Goal: Information Seeking & Learning: Learn about a topic

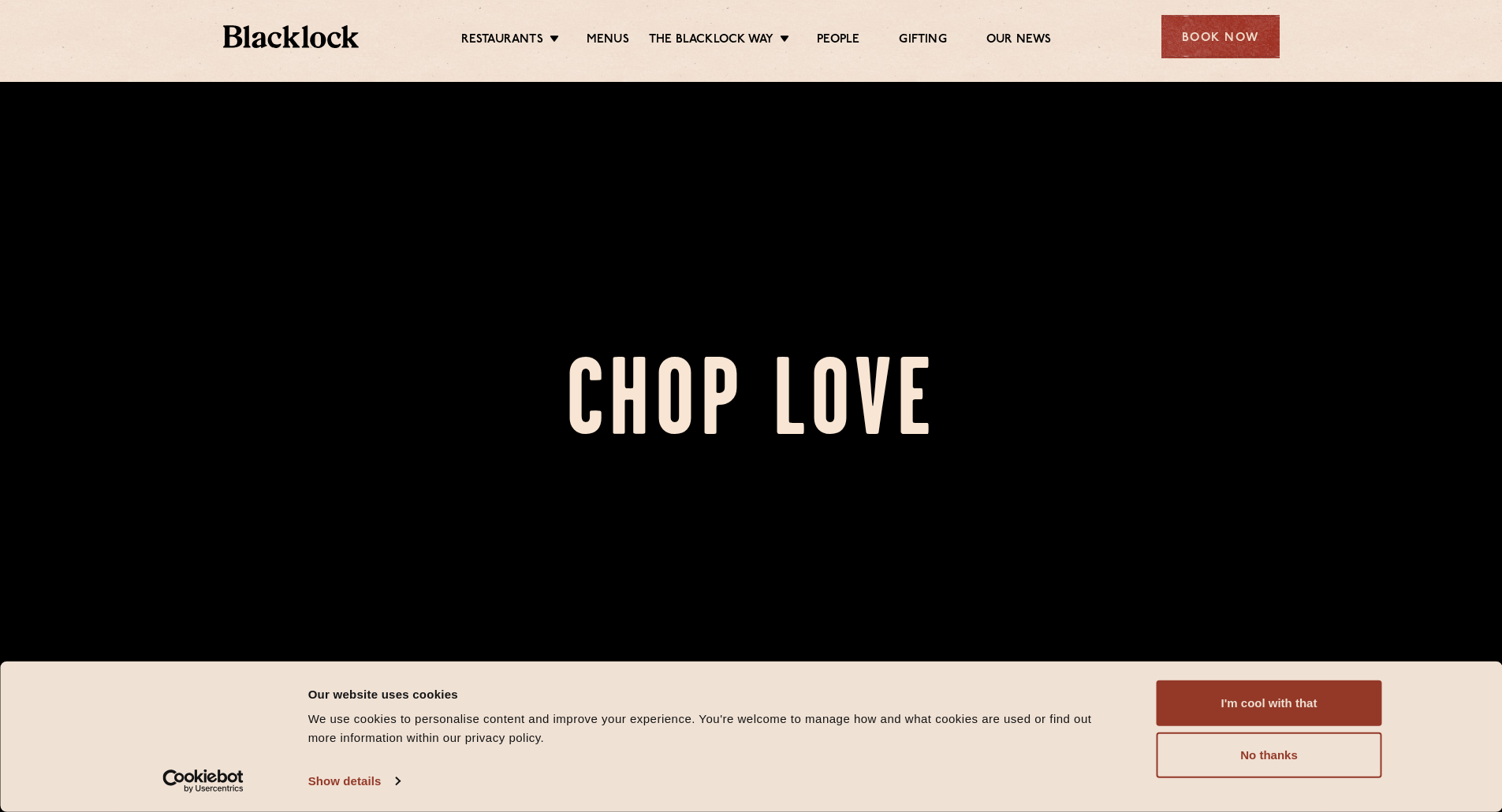
scroll to position [630, 0]
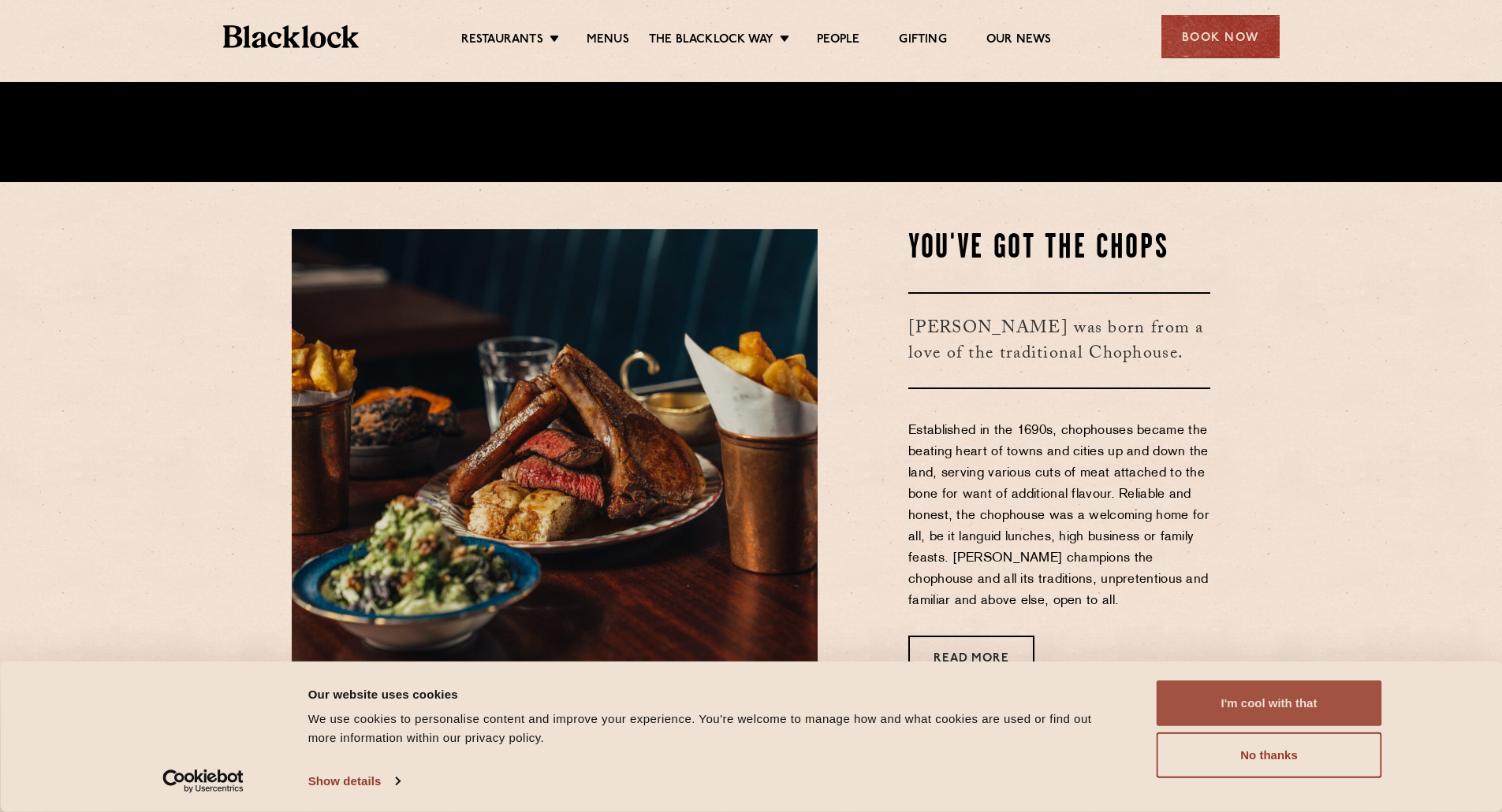
click at [1232, 688] on button "I'm cool with that" at bounding box center [1270, 703] width 226 height 46
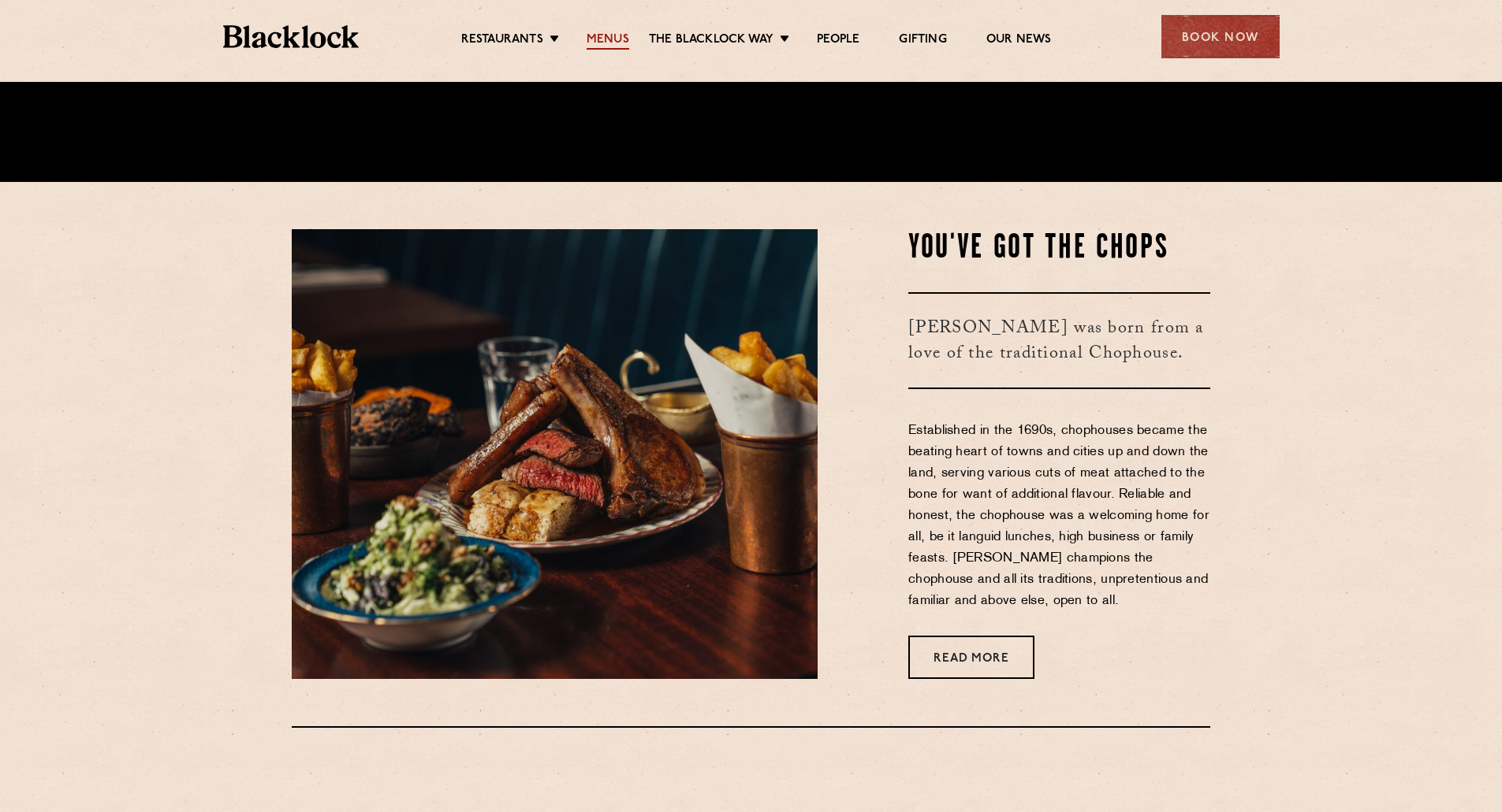
click at [593, 43] on link "Menus" at bounding box center [607, 41] width 42 height 17
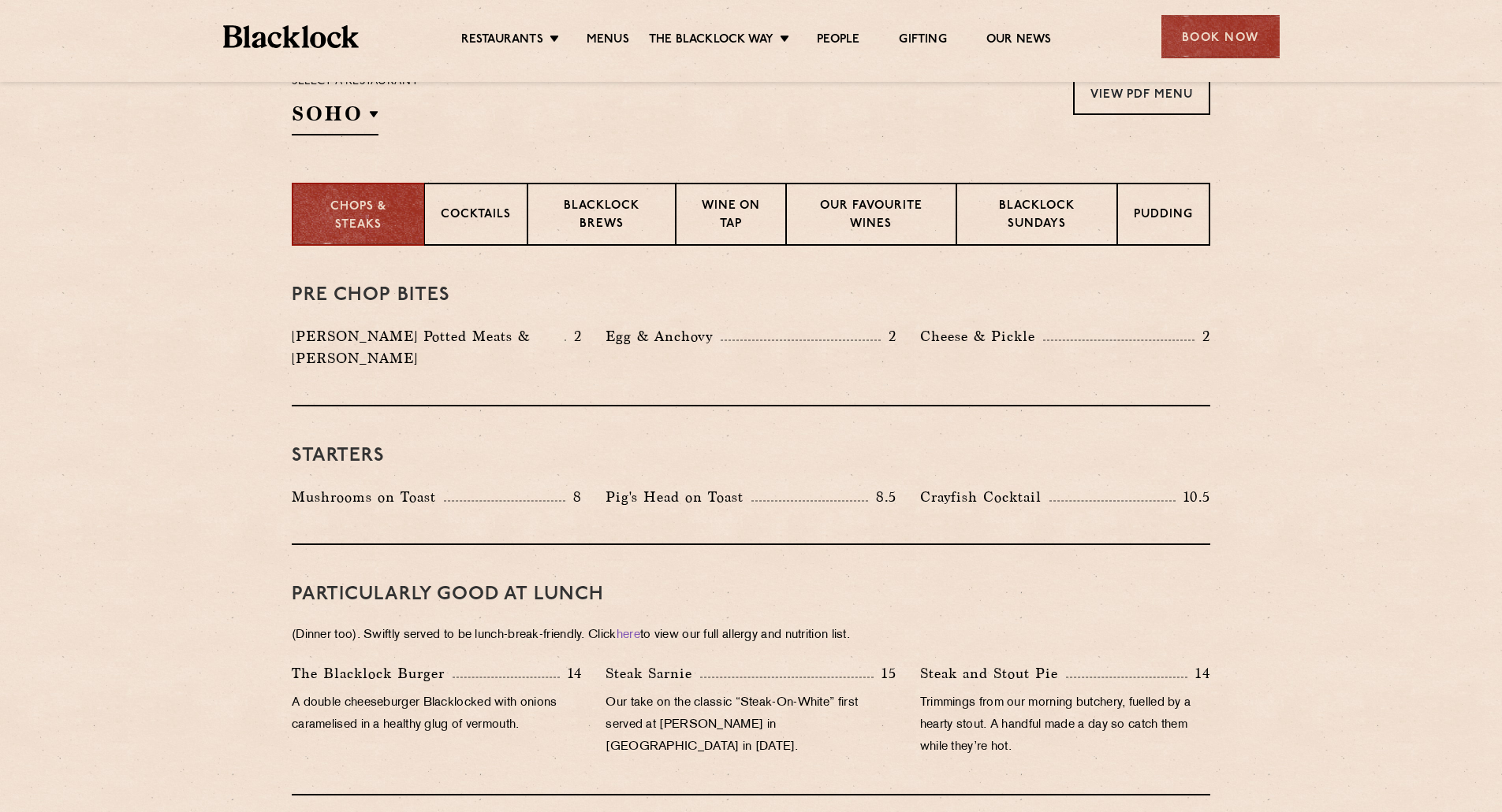
scroll to position [552, 0]
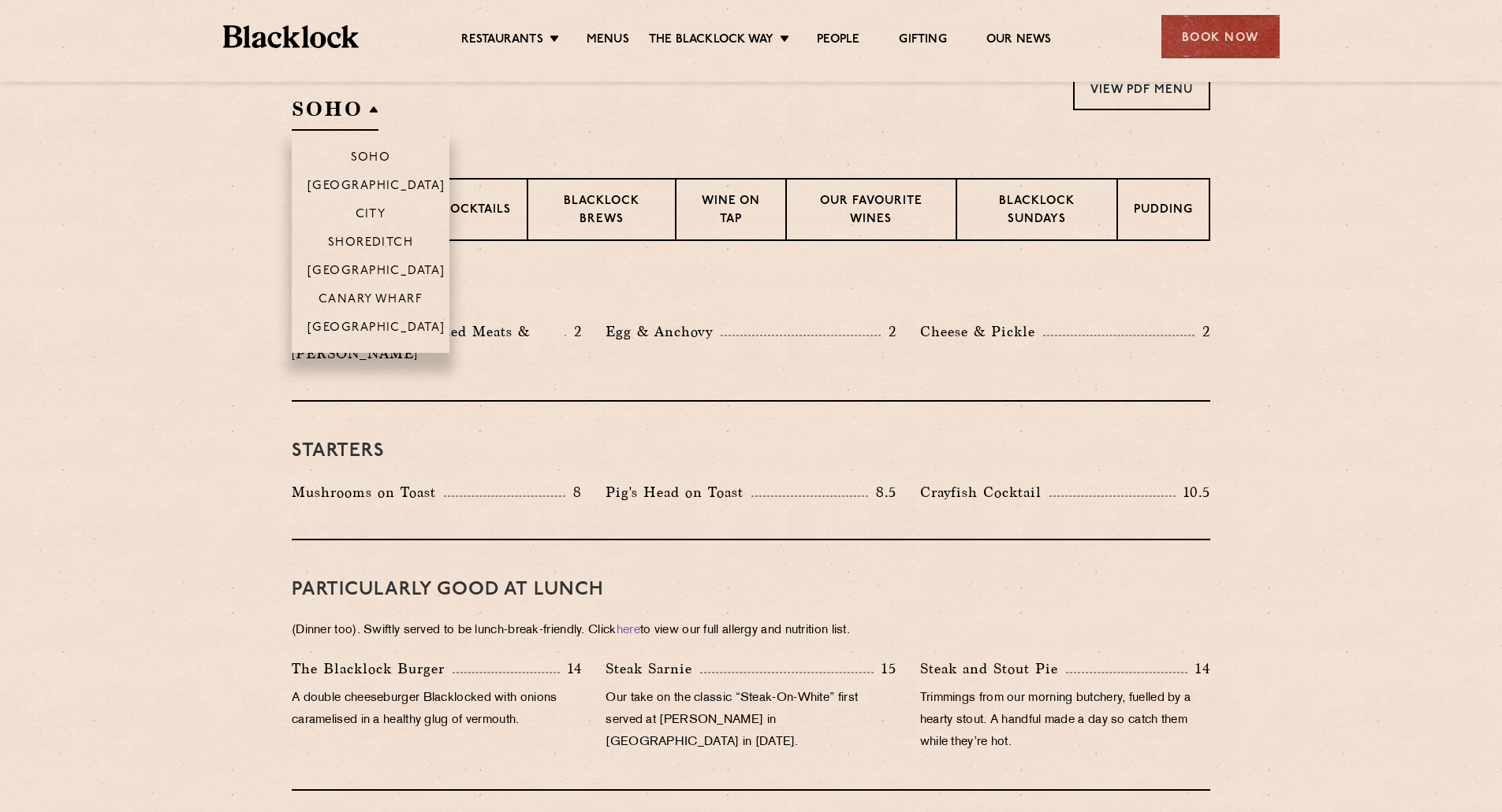
click at [371, 126] on h2 "SOHO" at bounding box center [334, 113] width 86 height 36
click at [378, 212] on p "City" at bounding box center [370, 216] width 31 height 16
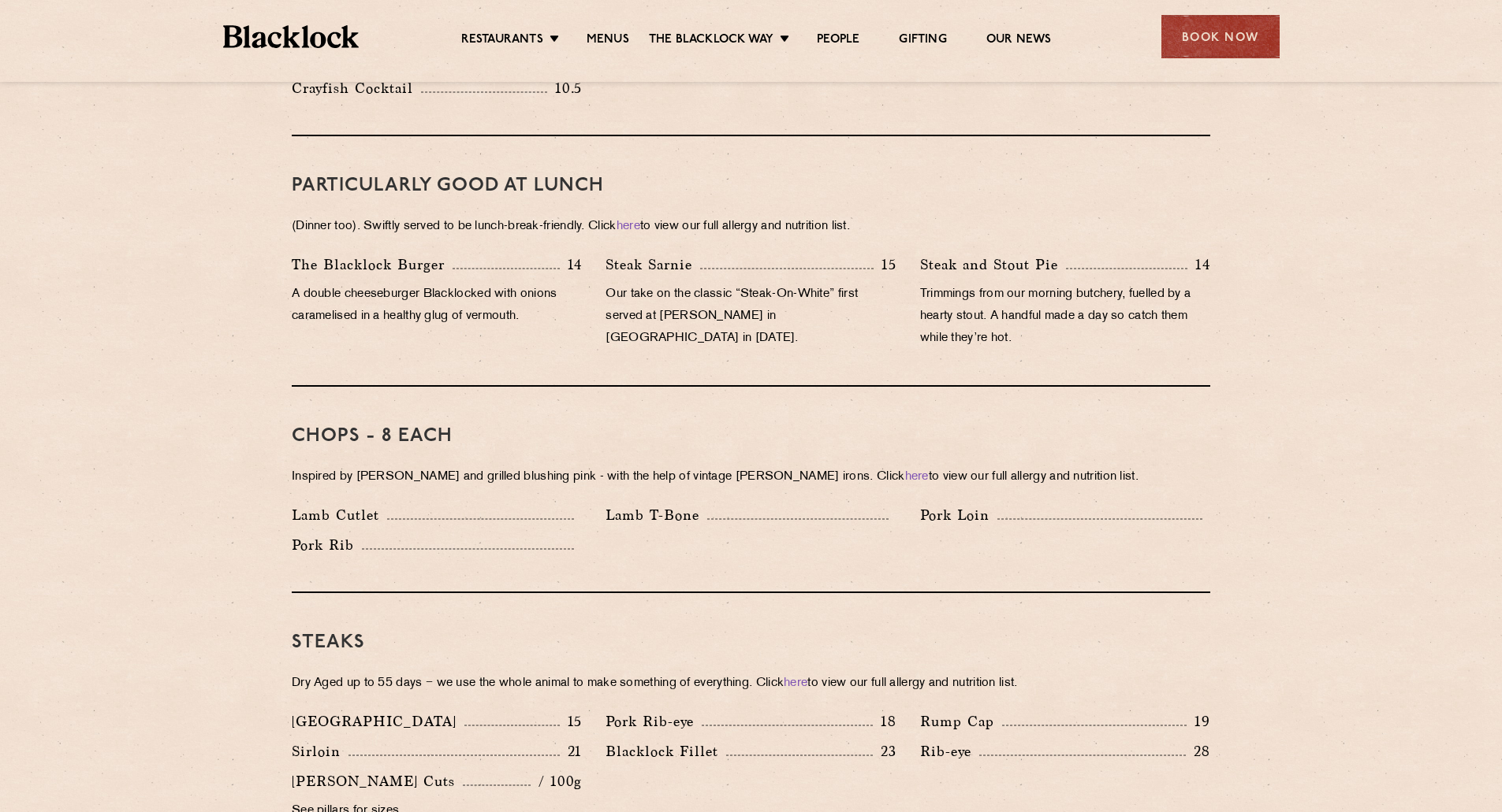
scroll to position [946, 0]
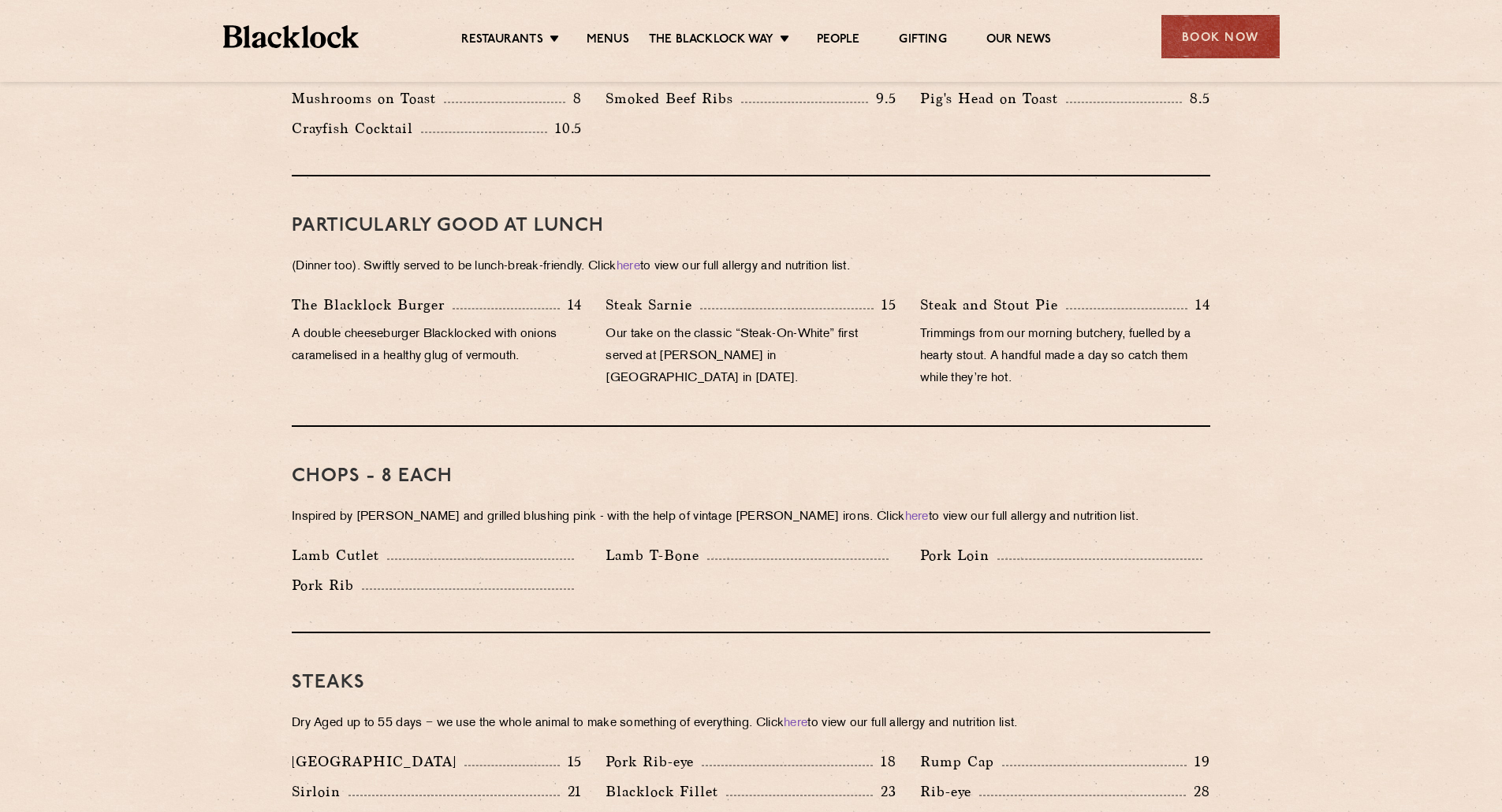
click at [697, 338] on p "Our take on the classic “Steak-On-White” first served at Louis’ Lunch in New Ha…" at bounding box center [751, 357] width 290 height 66
click at [696, 338] on p "Our take on the classic “Steak-On-White” first served at Louis’ Lunch in New Ha…" at bounding box center [751, 357] width 290 height 66
drag, startPoint x: 691, startPoint y: 278, endPoint x: 617, endPoint y: 283, distance: 74.2
click at [617, 294] on p "Steak Sarnie" at bounding box center [653, 304] width 95 height 22
drag, startPoint x: 605, startPoint y: 282, endPoint x: 701, endPoint y: 280, distance: 96.0
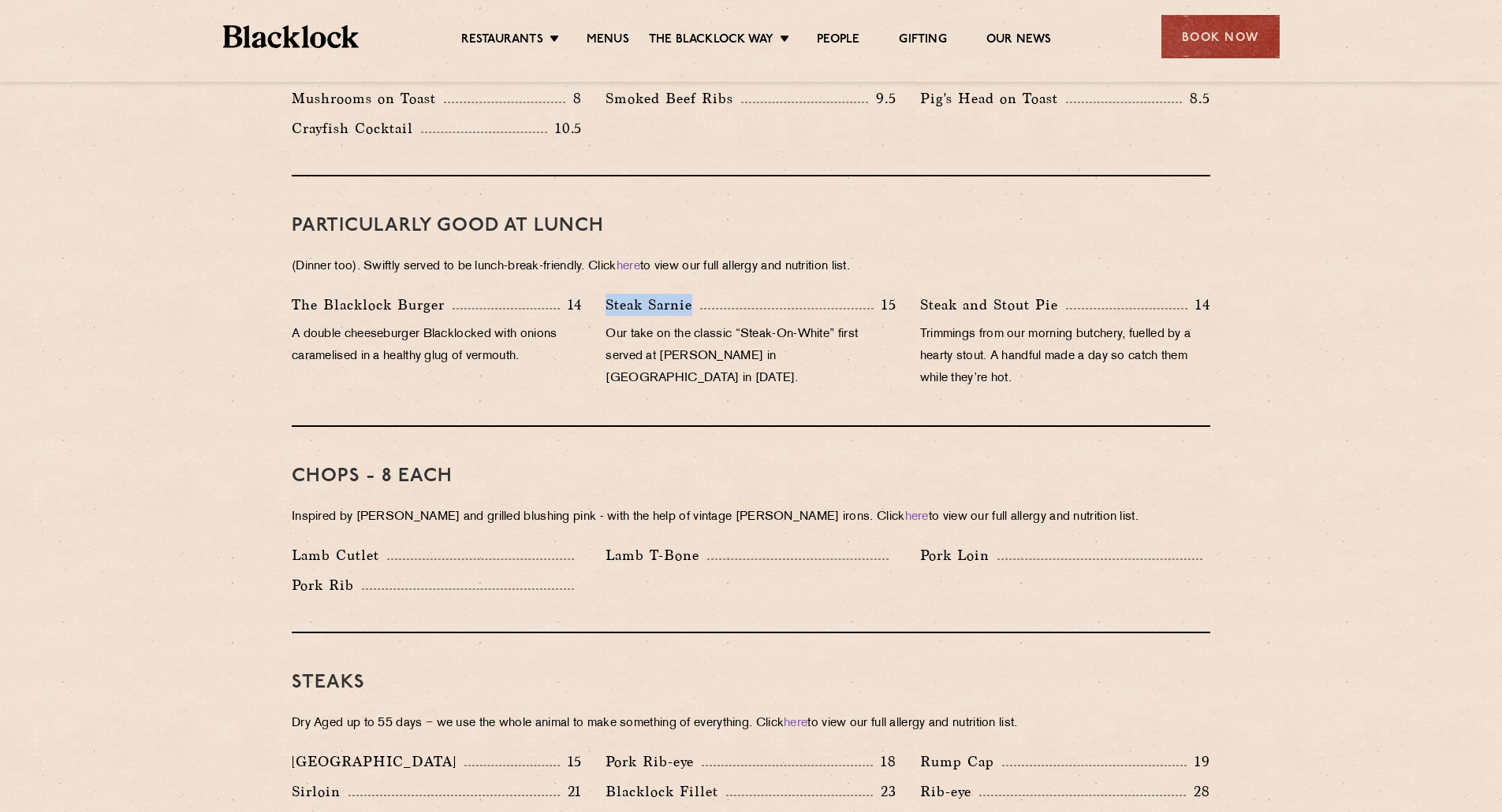
click at [701, 294] on div "Steak Sarnie 15 Our take on the classic “Steak-On-White” first served at Louis’…" at bounding box center [750, 345] width 314 height 104
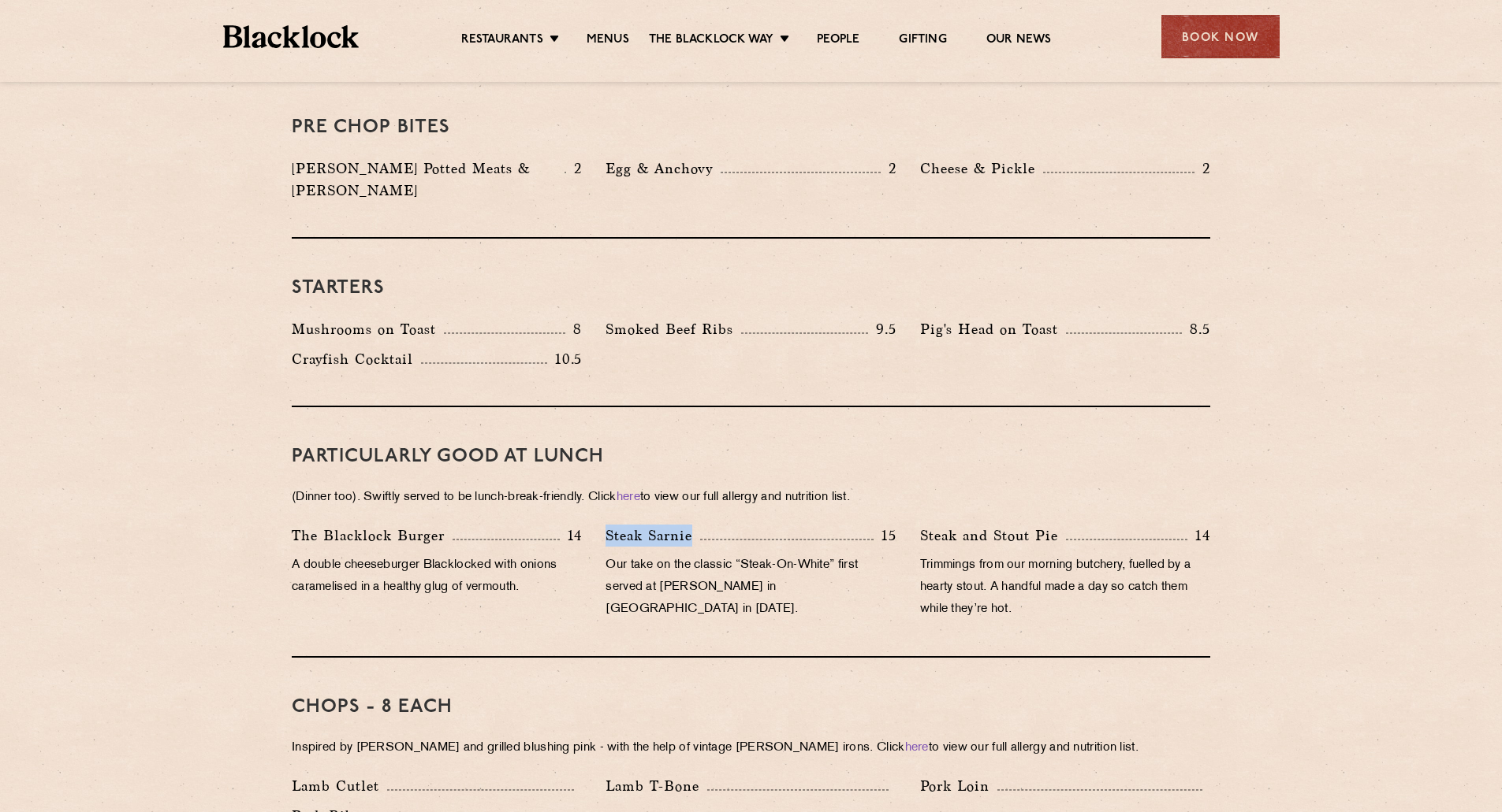
scroll to position [709, 0]
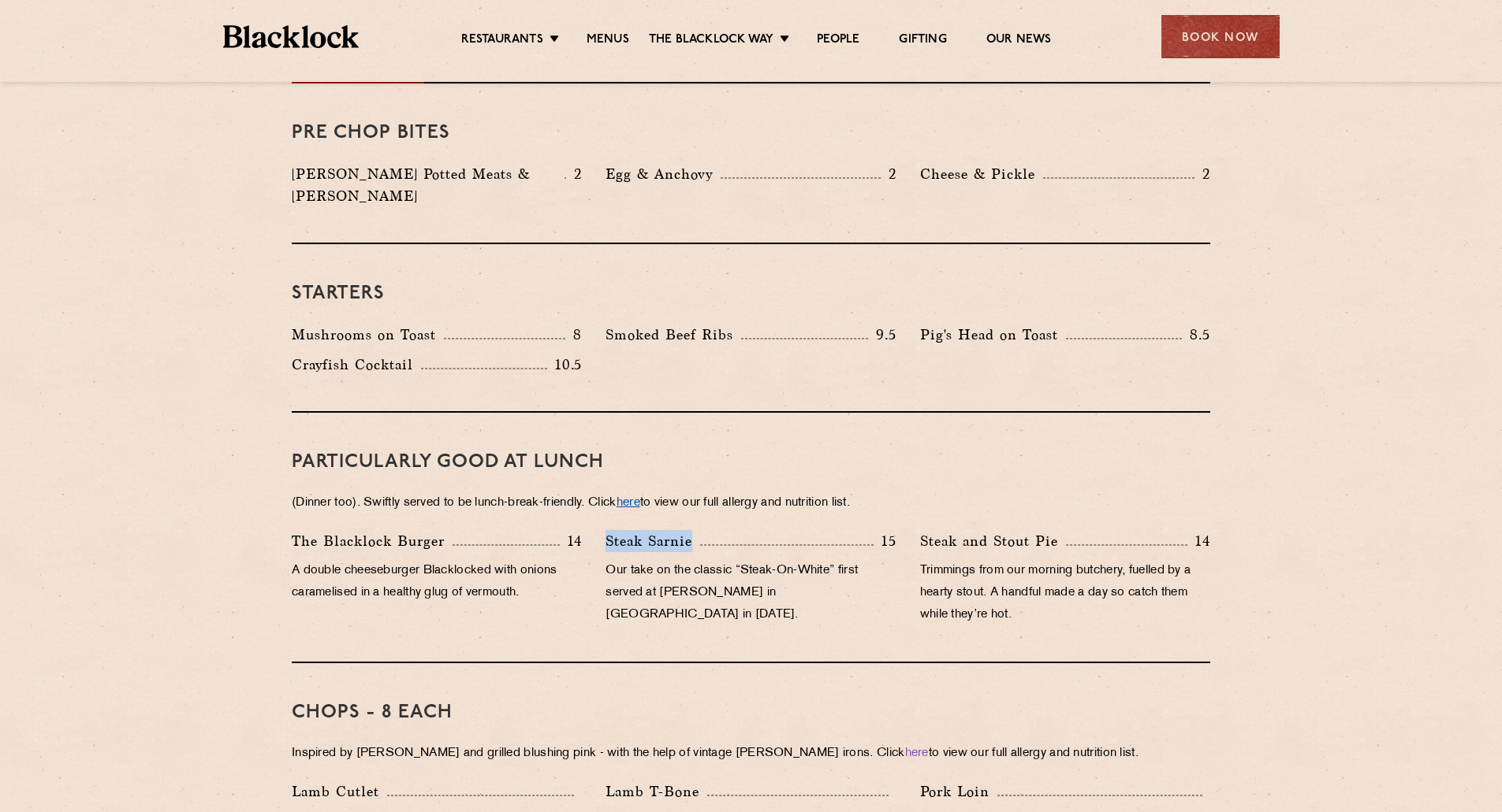
click at [640, 497] on link "here" at bounding box center [628, 503] width 23 height 12
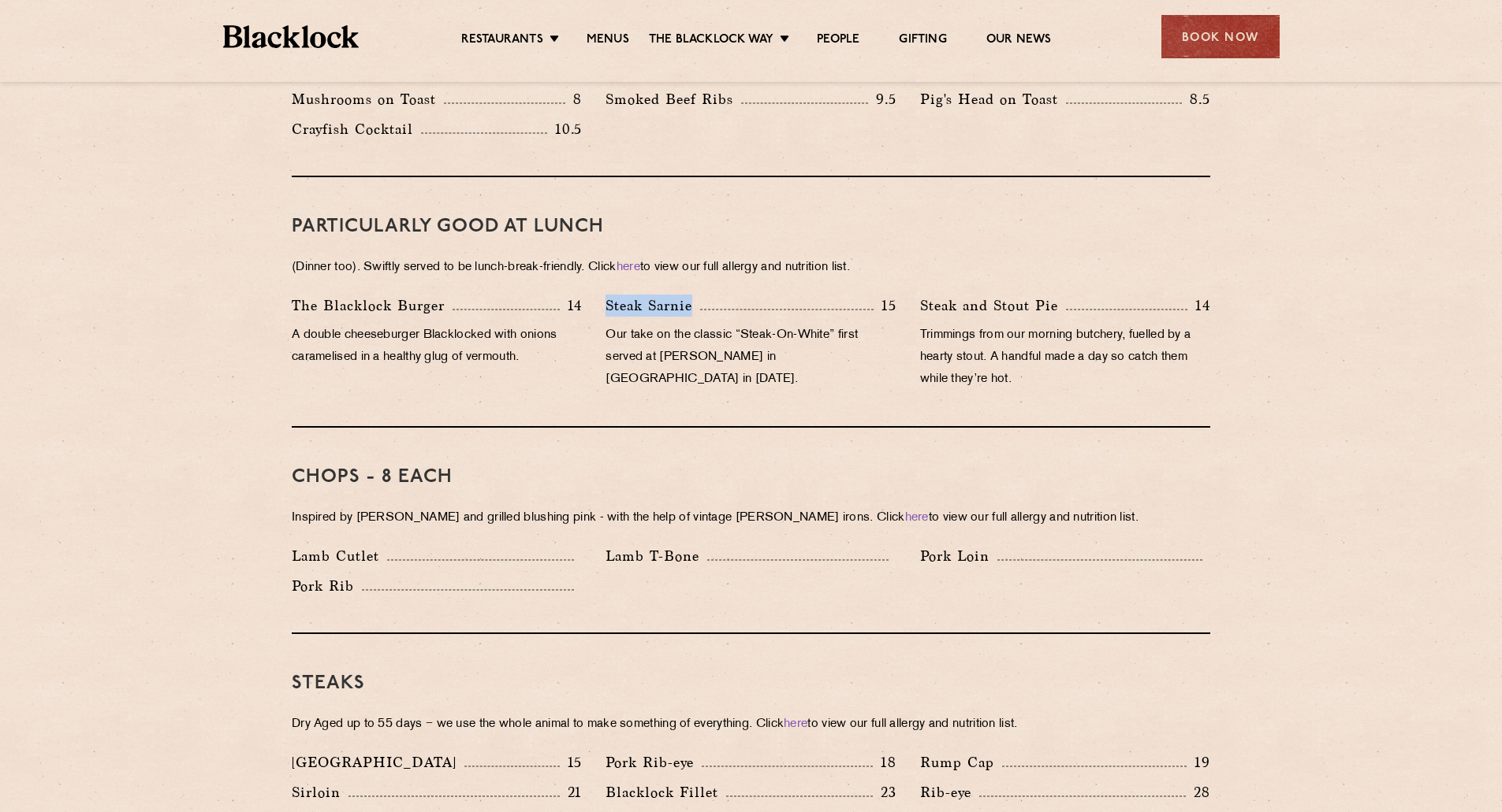
scroll to position [946, 0]
